Goal: Transaction & Acquisition: Purchase product/service

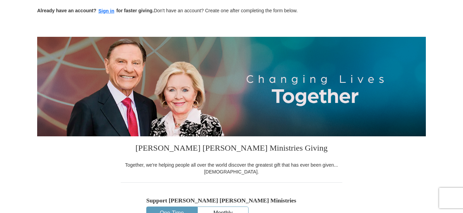
scroll to position [170, 0]
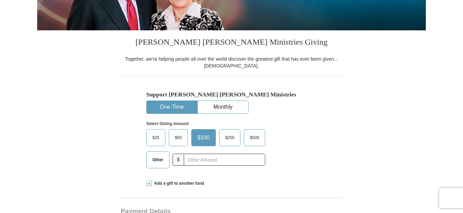
drag, startPoint x: 154, startPoint y: 163, endPoint x: 184, endPoint y: 162, distance: 29.7
click at [154, 163] on label "Other" at bounding box center [158, 160] width 22 height 16
click at [0, 0] on input "Other" at bounding box center [0, 0] width 0 height 0
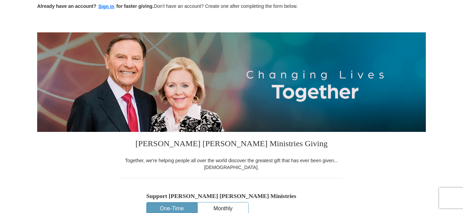
scroll to position [68, 0]
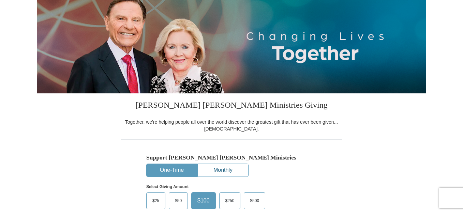
scroll to position [136, 0]
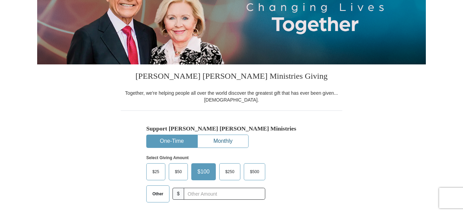
click at [235, 138] on button "Monthly" at bounding box center [223, 141] width 50 height 13
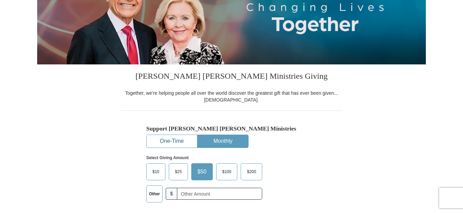
click at [177, 137] on button "One-Time" at bounding box center [172, 141] width 50 height 13
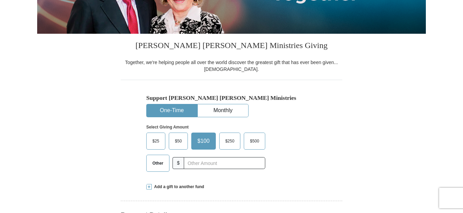
scroll to position [204, 0]
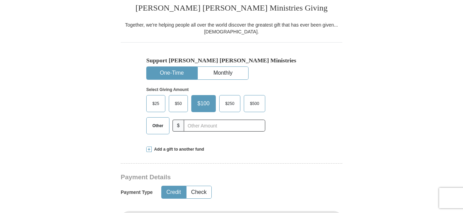
drag, startPoint x: 154, startPoint y: 126, endPoint x: 217, endPoint y: 205, distance: 100.6
click at [154, 126] on span "Other" at bounding box center [158, 126] width 18 height 10
click at [0, 0] on input "Other" at bounding box center [0, 0] width 0 height 0
click at [176, 129] on span "$" at bounding box center [181, 126] width 12 height 12
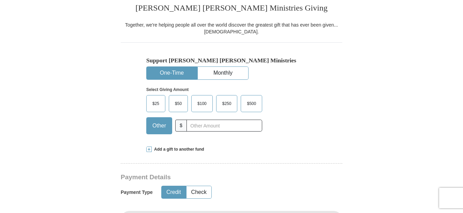
click at [176, 129] on span "$" at bounding box center [181, 126] width 12 height 12
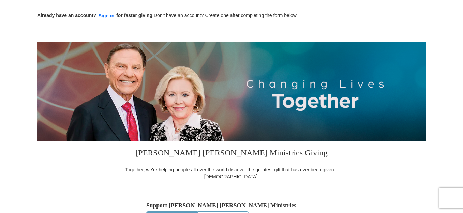
scroll to position [0, 0]
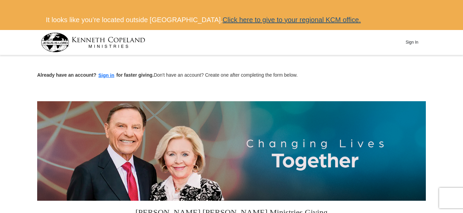
click at [223, 21] on link "Click here to give to your regional KCM office." at bounding box center [292, 19] width 138 height 7
